Goal: Check status

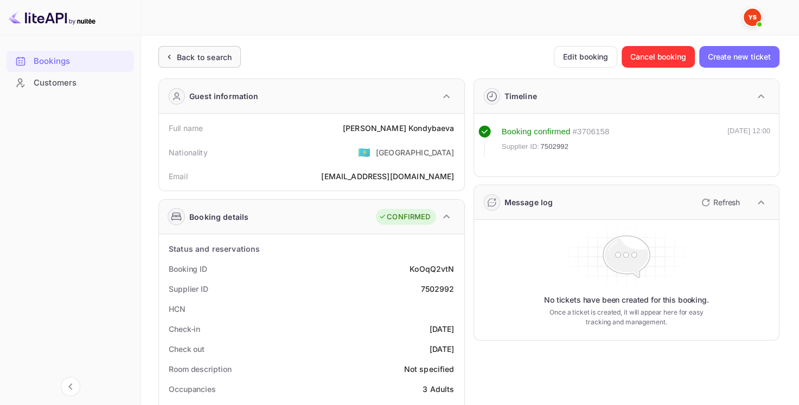
click at [199, 53] on div "Back to search" at bounding box center [204, 56] width 55 height 11
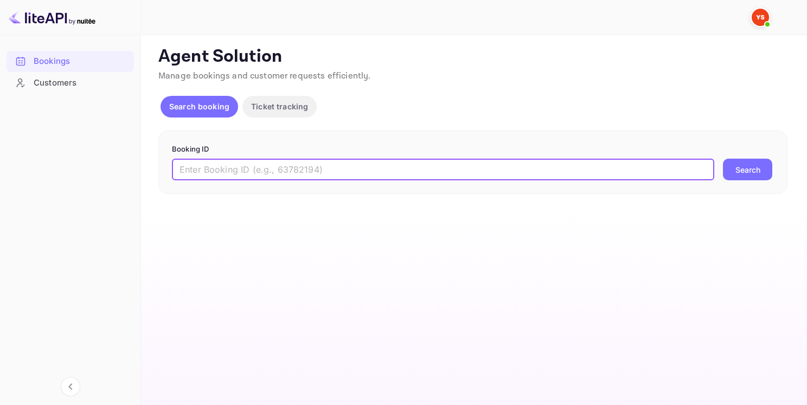
click at [283, 169] on input "text" at bounding box center [443, 170] width 542 height 22
paste input "9405444"
type input "9405444"
click at [748, 173] on button "Search" at bounding box center [747, 170] width 49 height 22
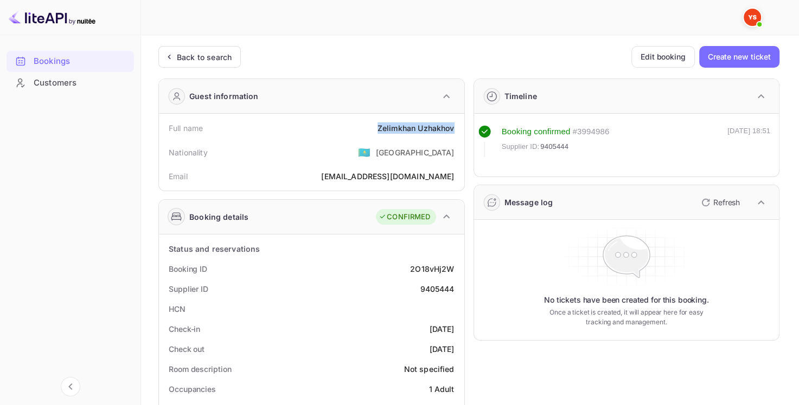
drag, startPoint x: 376, startPoint y: 126, endPoint x: 453, endPoint y: 130, distance: 77.0
click at [453, 130] on div "[PERSON_NAME]" at bounding box center [415, 128] width 77 height 11
copy div "[PERSON_NAME]"
drag, startPoint x: 418, startPoint y: 289, endPoint x: 455, endPoint y: 289, distance: 36.9
click at [455, 289] on div "Supplier ID 9405444" at bounding box center [311, 289] width 297 height 20
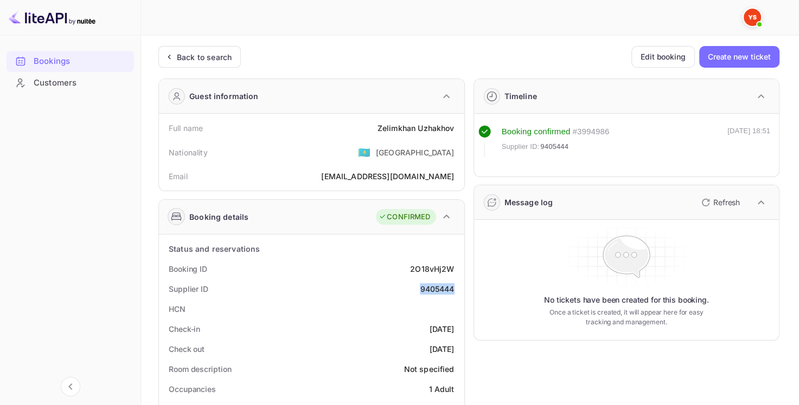
copy div "9405444"
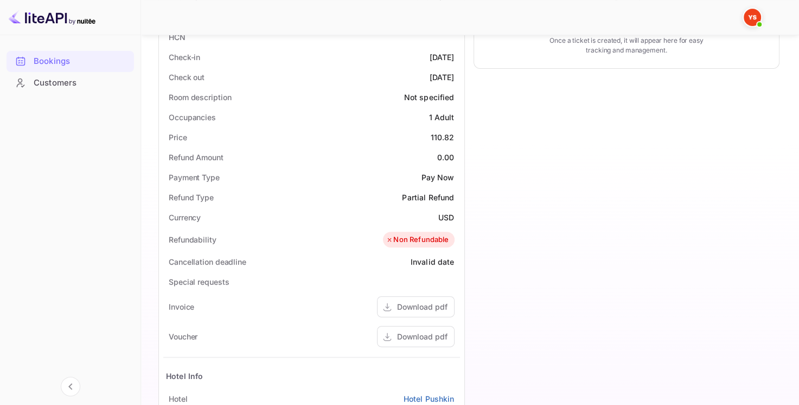
scroll to position [325, 0]
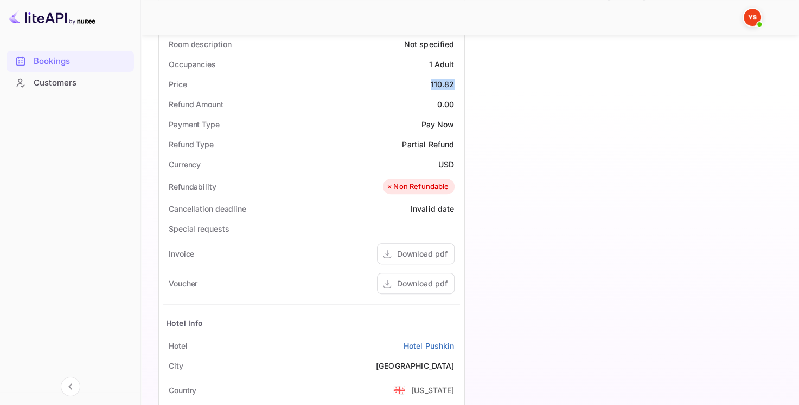
drag, startPoint x: 430, startPoint y: 84, endPoint x: 458, endPoint y: 86, distance: 27.2
click at [458, 86] on div "Price 110.82" at bounding box center [311, 84] width 297 height 20
copy div "110.82"
